Goal: Task Accomplishment & Management: Use online tool/utility

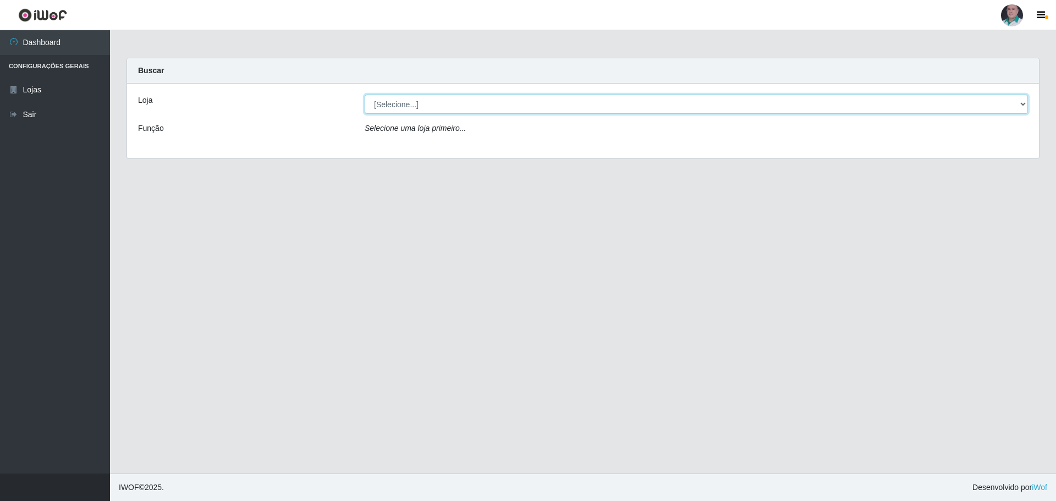
click at [1024, 103] on select "[Selecione...] Mar Vermelho - Loja 05" at bounding box center [696, 104] width 663 height 19
select select "252"
click at [365, 95] on select "[Selecione...] Mar Vermelho - Loja 05" at bounding box center [696, 104] width 663 height 19
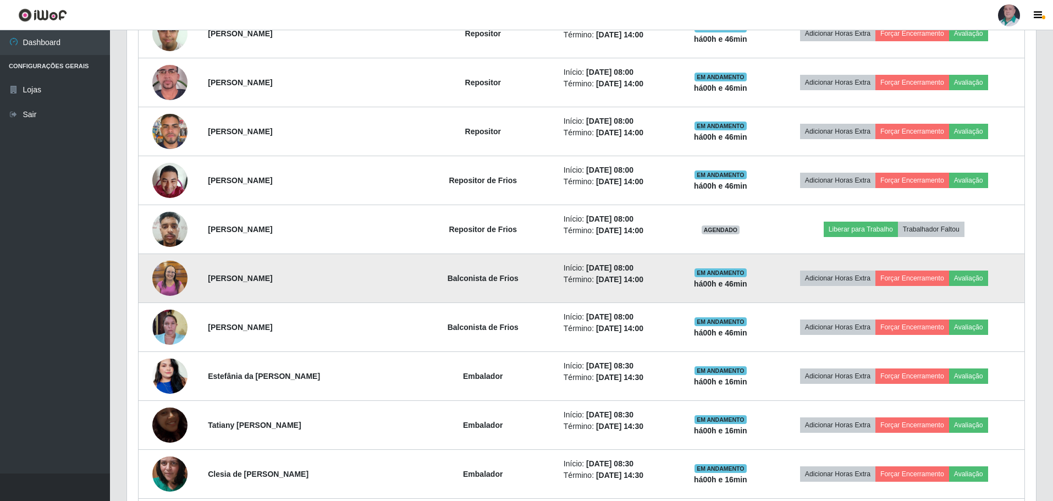
scroll to position [550, 0]
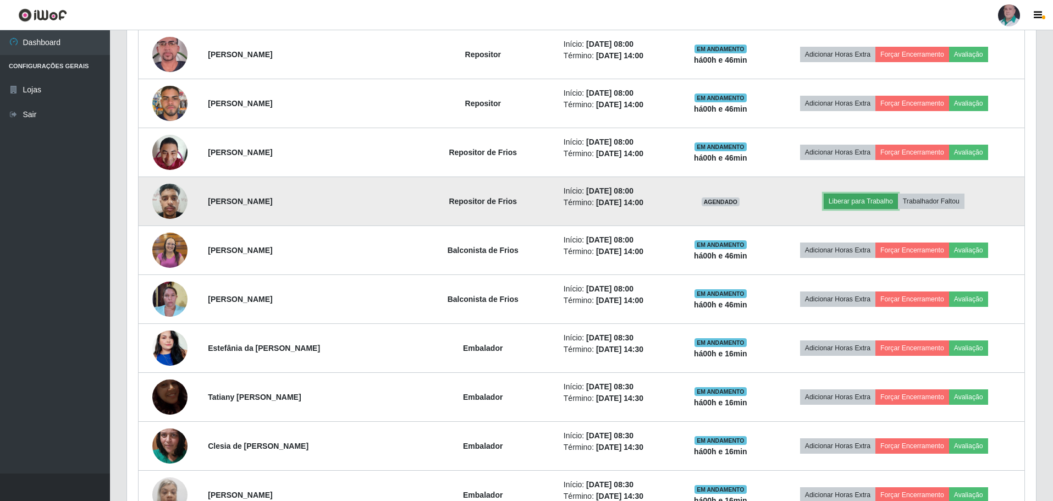
click at [872, 201] on button "Liberar para Trabalho" at bounding box center [861, 201] width 74 height 15
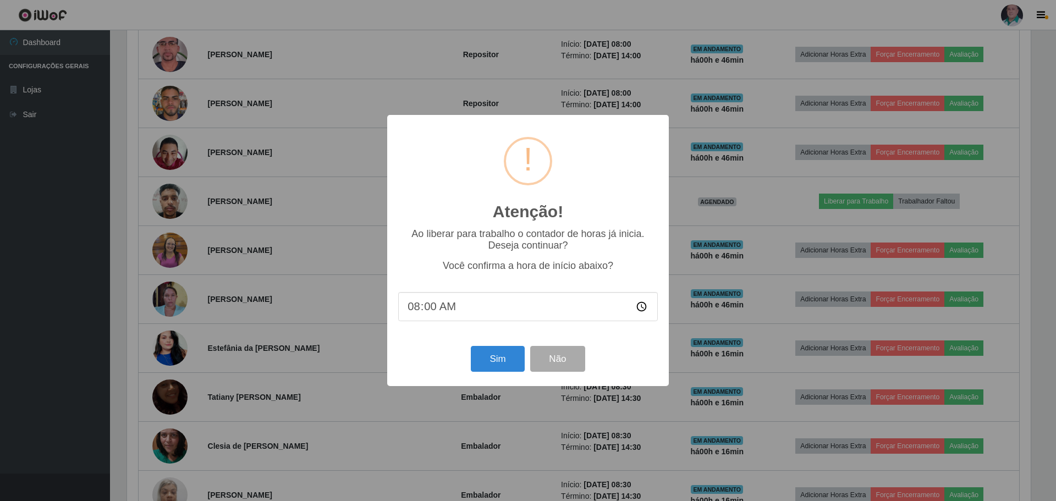
click at [434, 308] on input "08:00" at bounding box center [528, 306] width 260 height 29
type input "08:59"
type input "08:43"
type input "08:06"
type input "08:43"
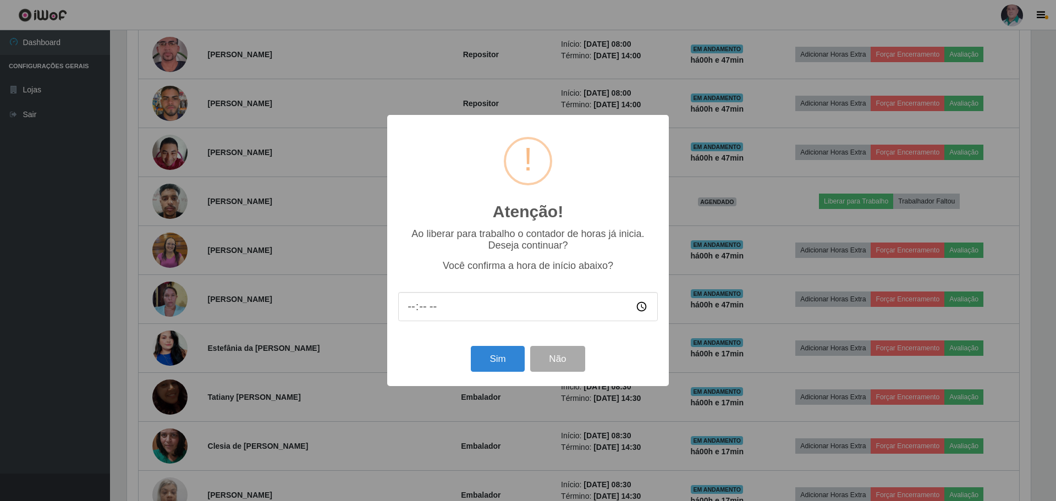
type input "08:06"
type input "08:46"
type input "08:47"
click at [501, 364] on button "Sim" at bounding box center [497, 359] width 53 height 26
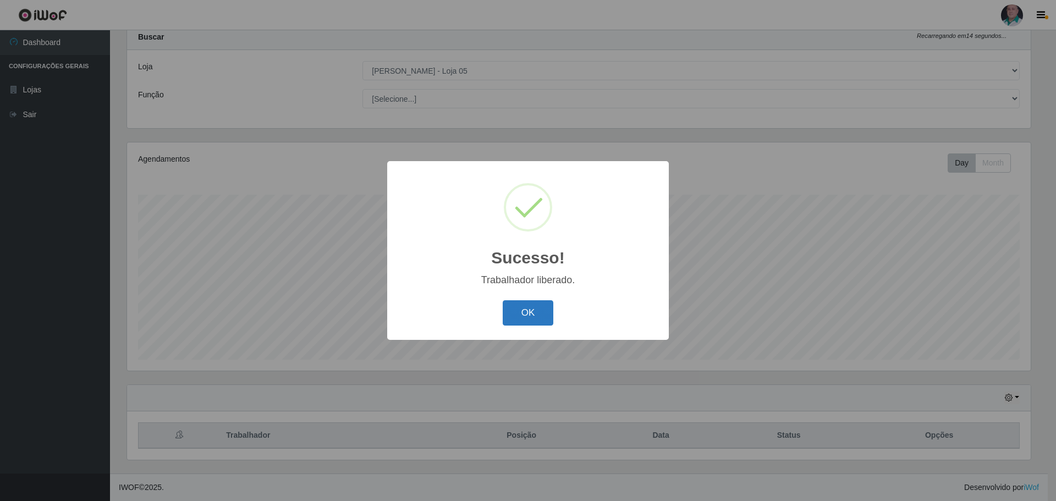
click at [527, 317] on button "OK" at bounding box center [528, 313] width 51 height 26
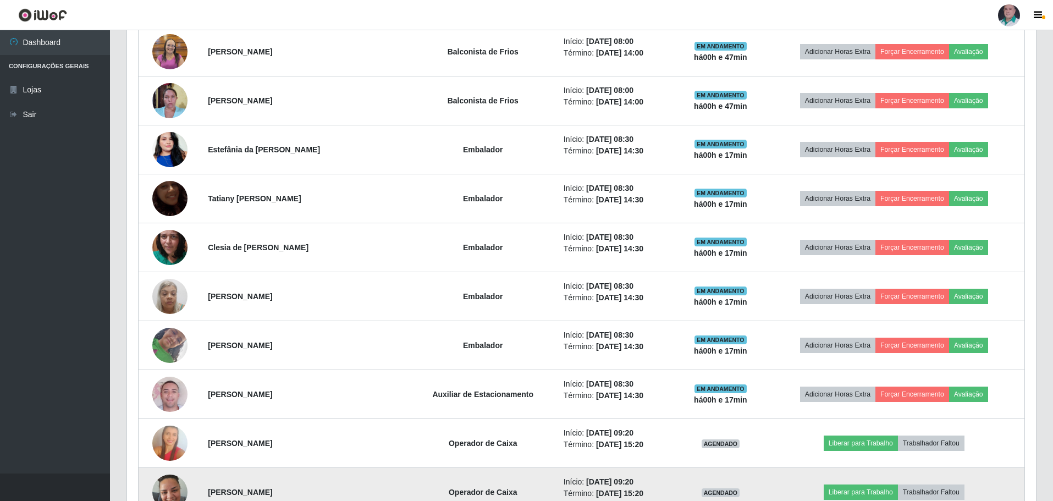
scroll to position [638, 0]
